Goal: Task Accomplishment & Management: Use online tool/utility

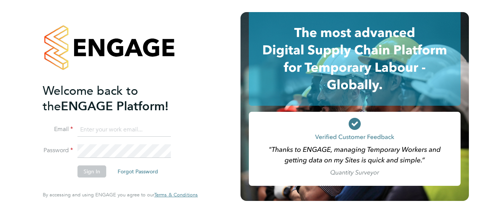
click at [118, 134] on input at bounding box center [123, 130] width 93 height 14
type input "[PERSON_NAME][EMAIL_ADDRESS][DOMAIN_NAME]"
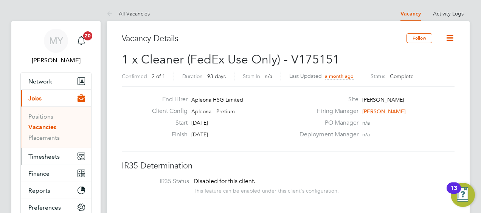
click at [39, 158] on span "Timesheets" at bounding box center [43, 156] width 31 height 7
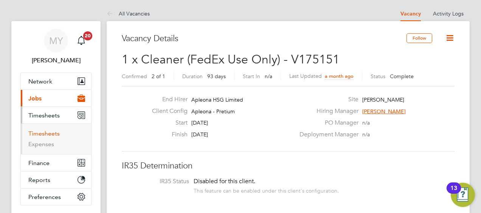
click at [41, 134] on link "Timesheets" at bounding box center [43, 133] width 31 height 7
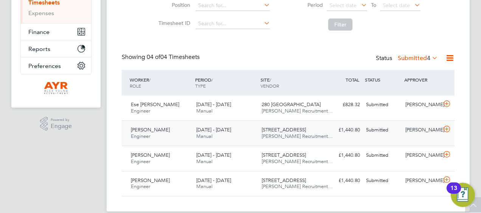
scroll to position [141, 0]
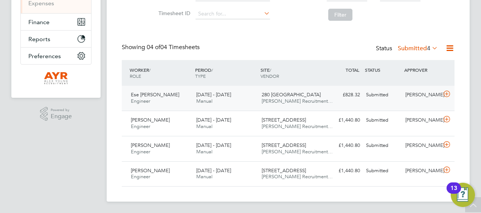
click at [419, 94] on div "Elaine Butler" at bounding box center [421, 95] width 39 height 12
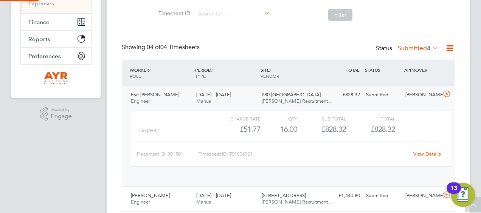
scroll to position [13, 74]
